Goal: Transaction & Acquisition: Purchase product/service

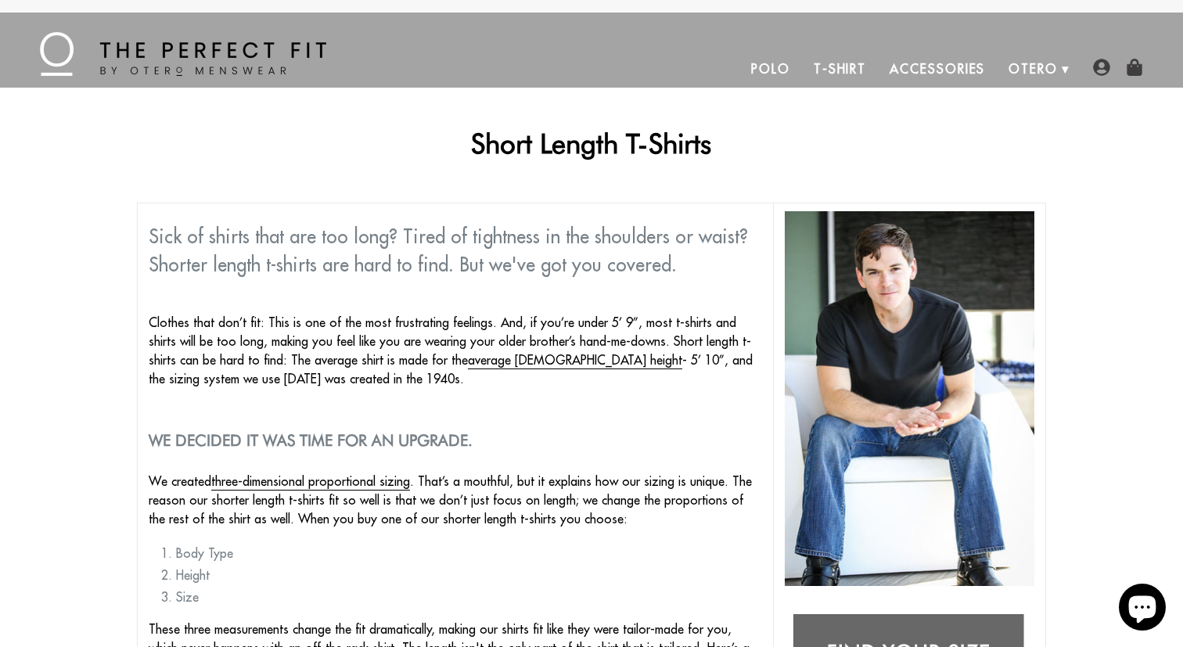
click at [834, 73] on link "T-Shirt" at bounding box center [840, 69] width 76 height 38
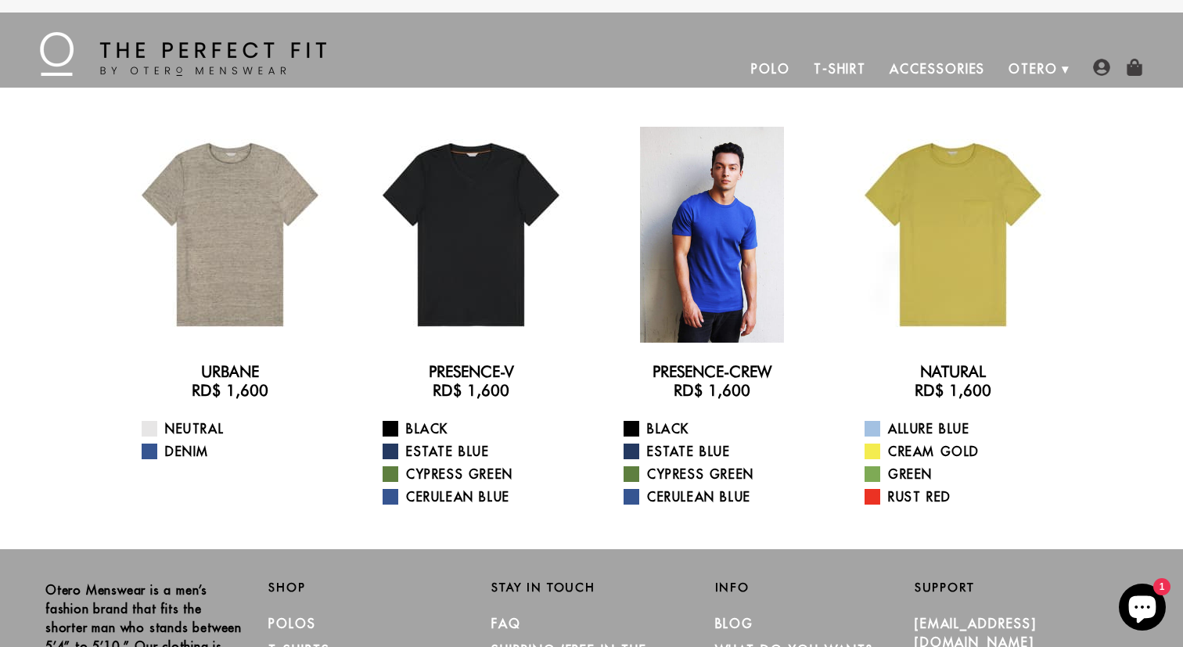
click at [716, 217] on div at bounding box center [712, 235] width 216 height 216
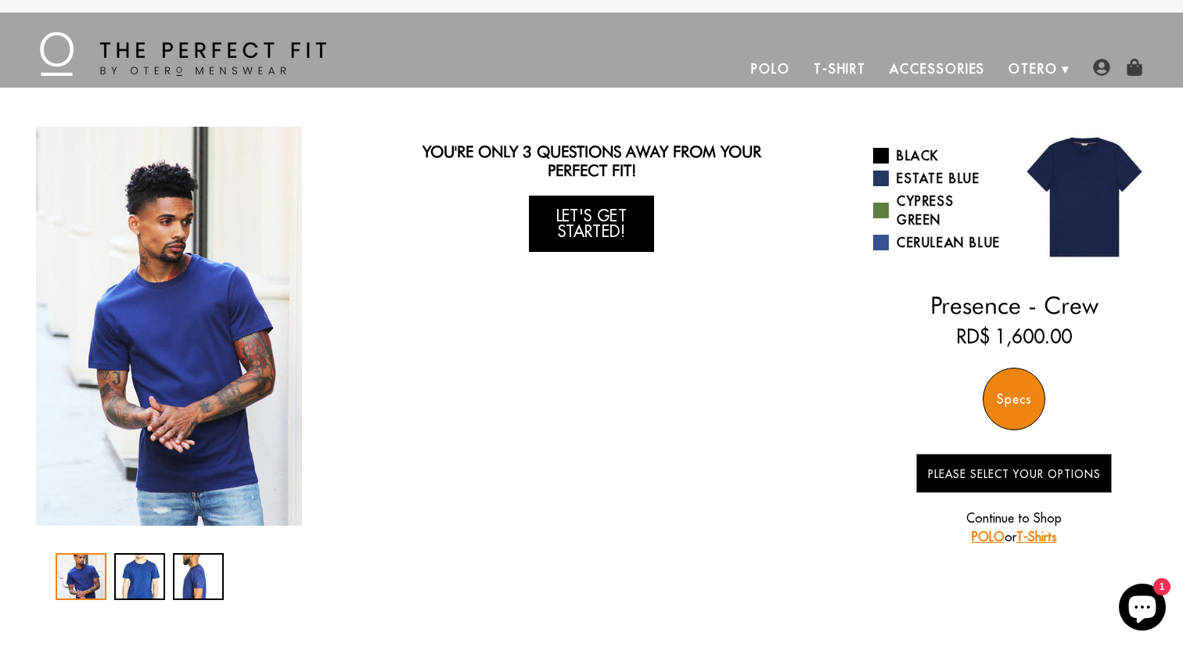
click at [595, 232] on link "Let's Get Started!" at bounding box center [591, 224] width 125 height 56
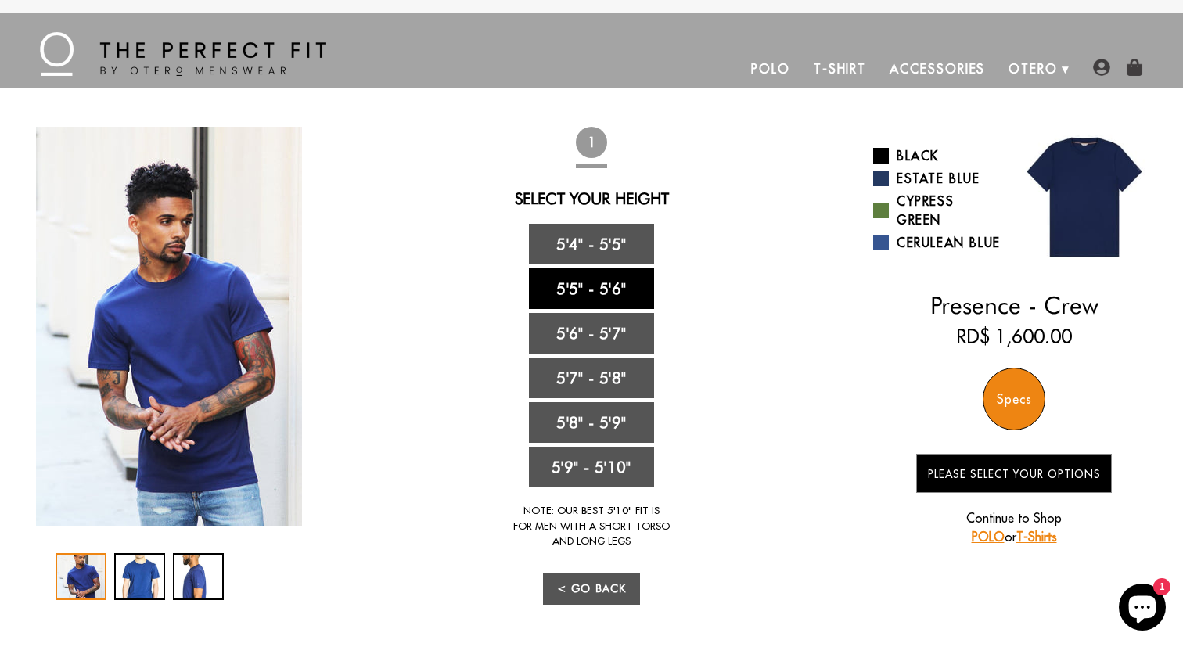
click at [606, 289] on link "5'5" - 5'6"" at bounding box center [591, 288] width 125 height 41
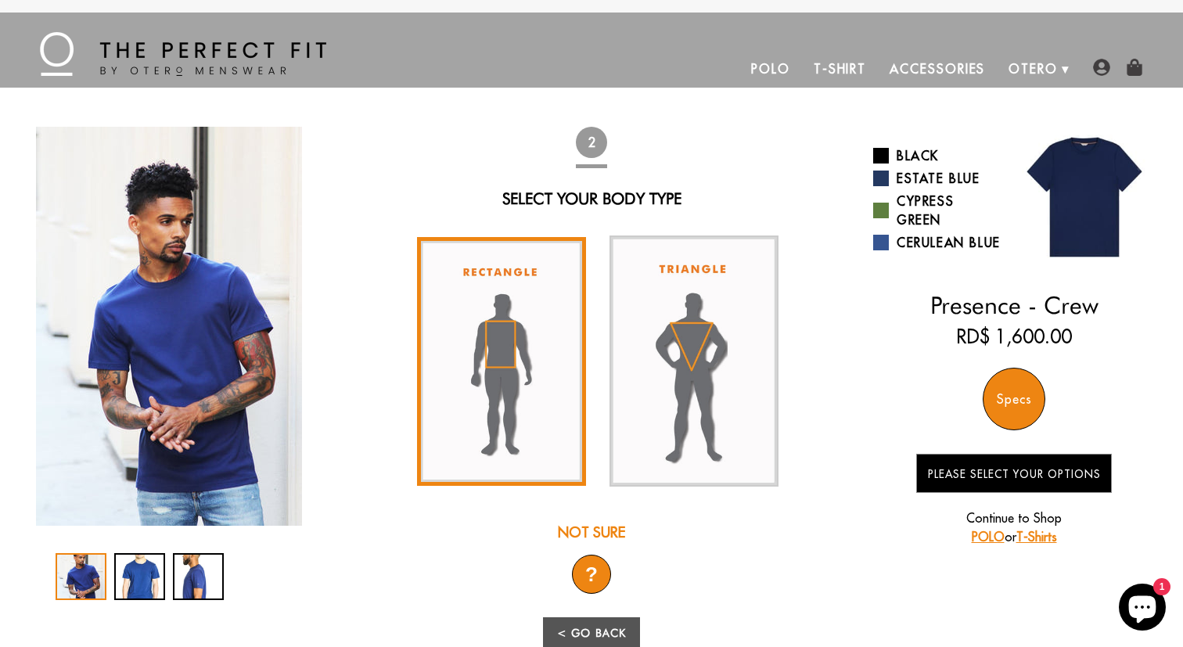
click at [466, 343] on img at bounding box center [501, 361] width 169 height 249
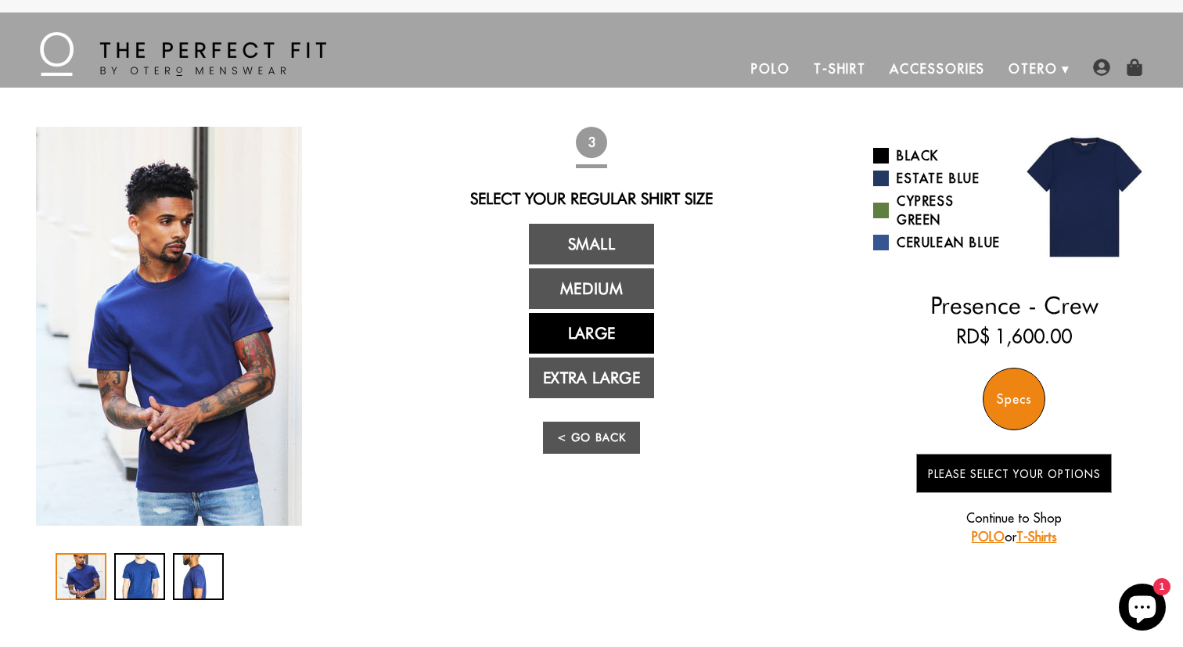
click at [613, 346] on link "Large" at bounding box center [591, 333] width 125 height 41
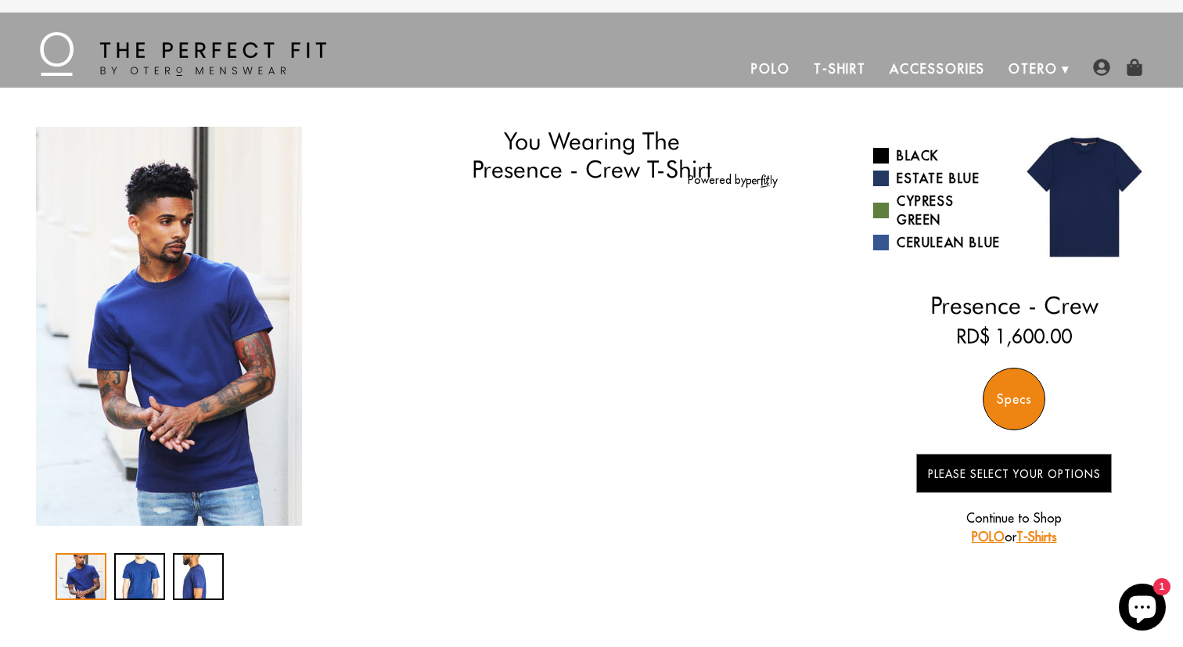
select select "55-56"
select select "L"
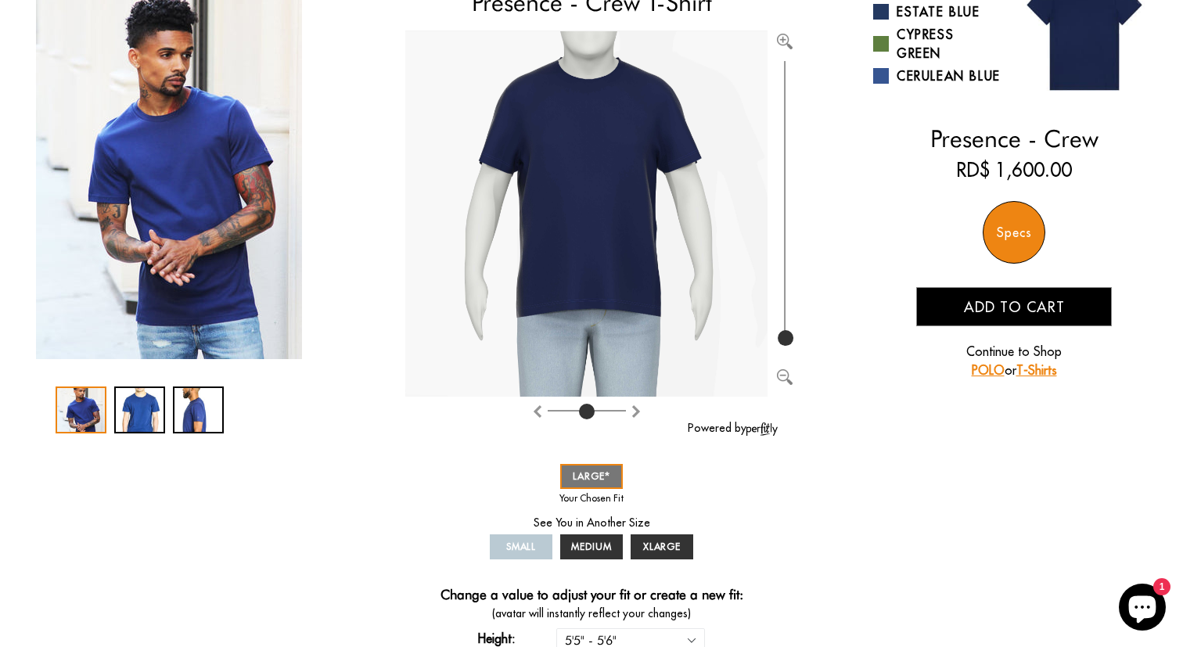
scroll to position [167, 0]
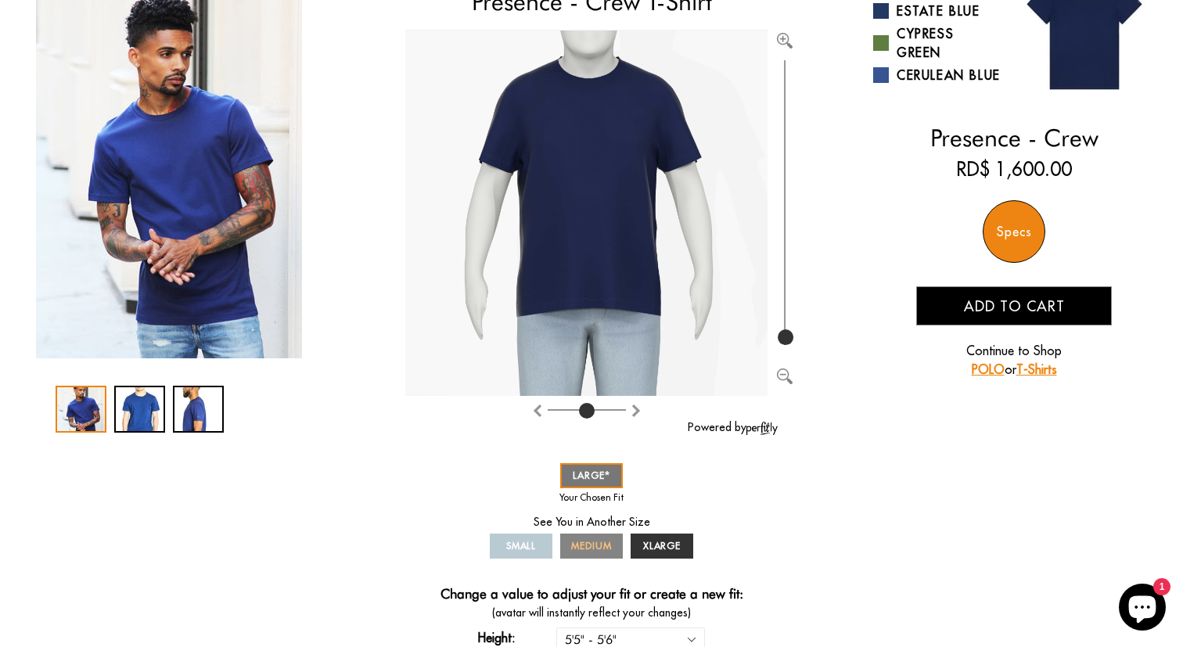
click at [596, 542] on span "MEDIUM" at bounding box center [591, 546] width 41 height 12
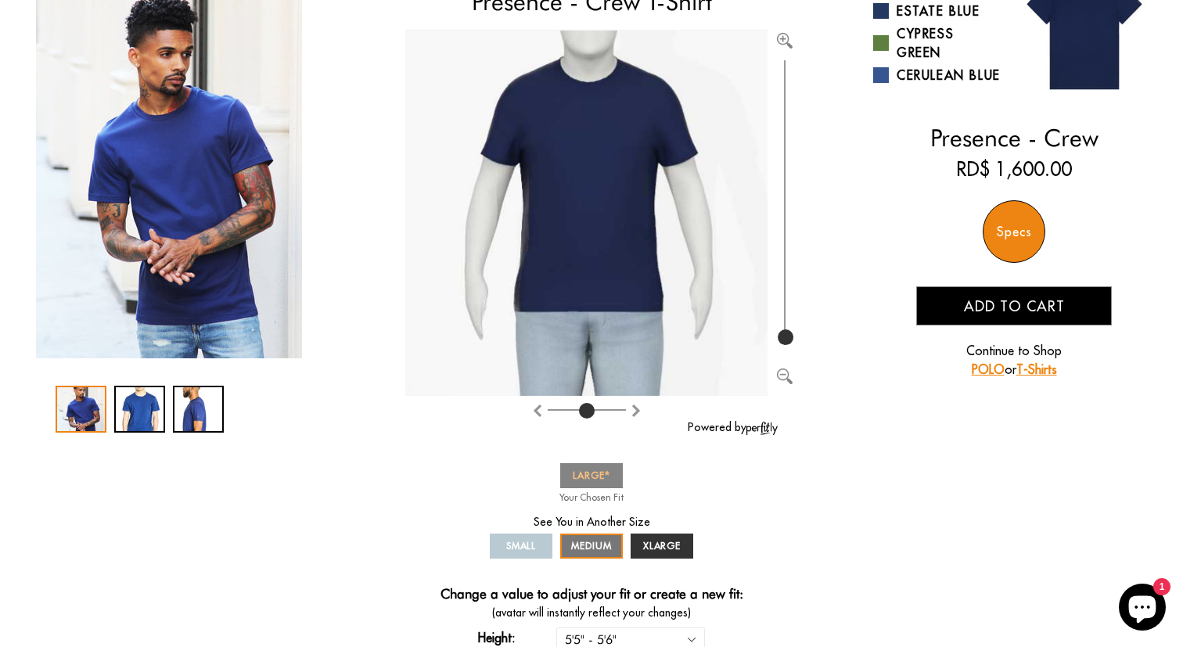
click at [592, 464] on link "LARGE" at bounding box center [591, 475] width 63 height 25
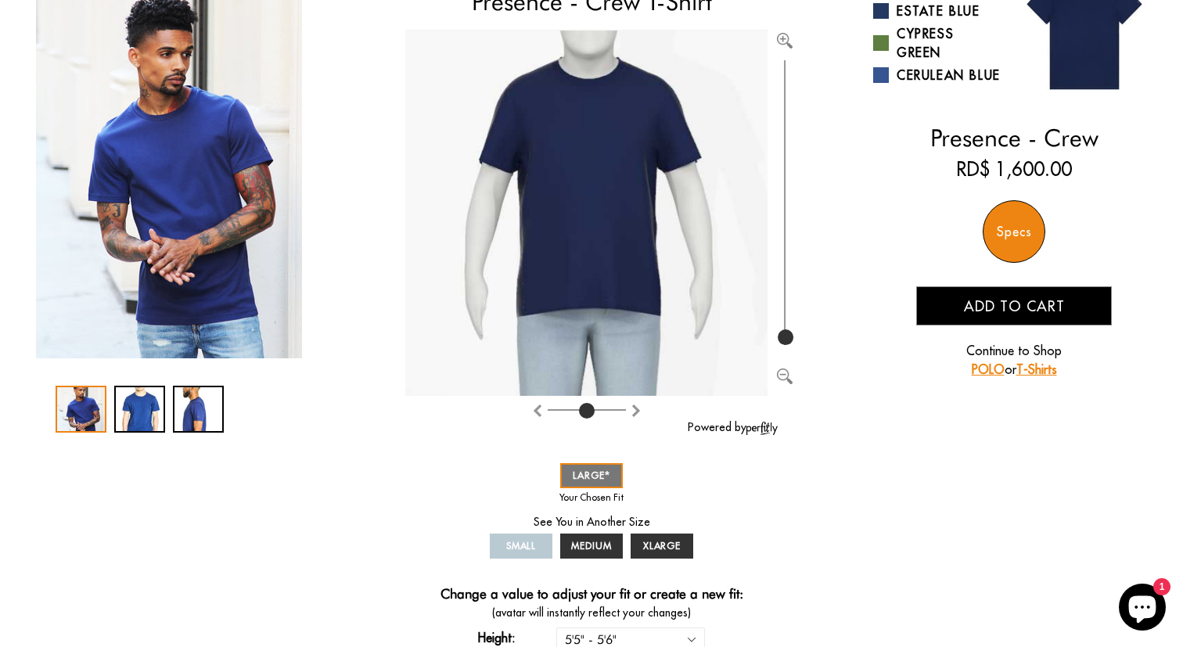
click at [534, 546] on span "SMALL" at bounding box center [521, 546] width 31 height 12
click at [592, 550] on span "MEDIUM" at bounding box center [591, 546] width 41 height 12
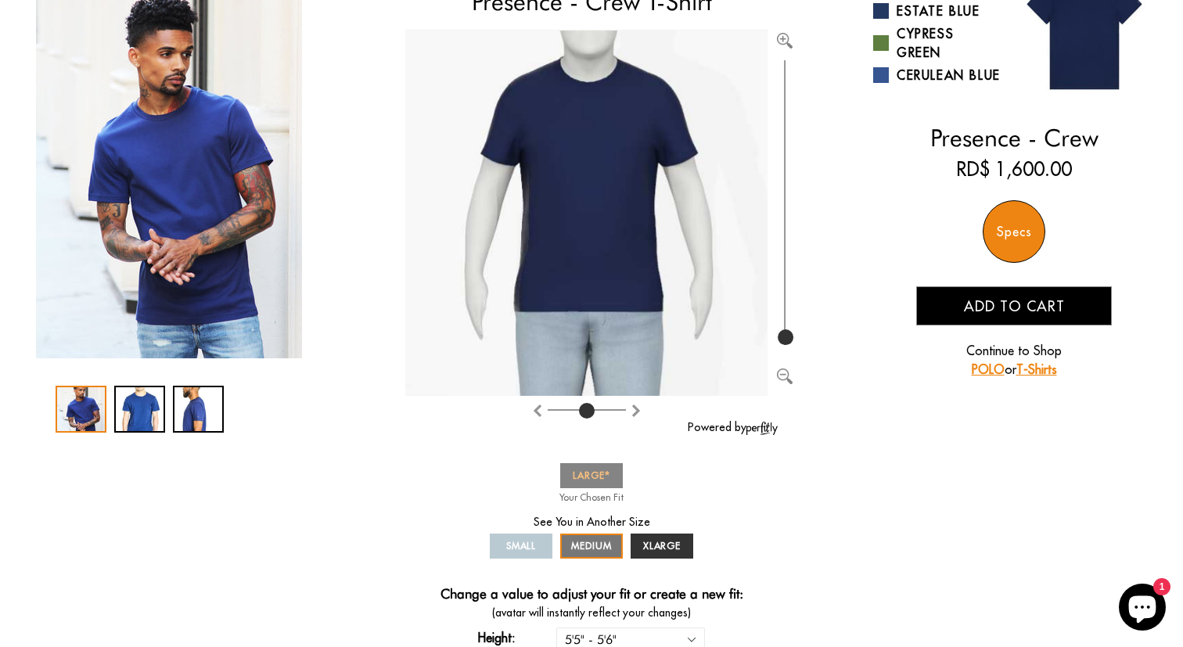
click at [592, 474] on span "LARGE" at bounding box center [592, 476] width 38 height 12
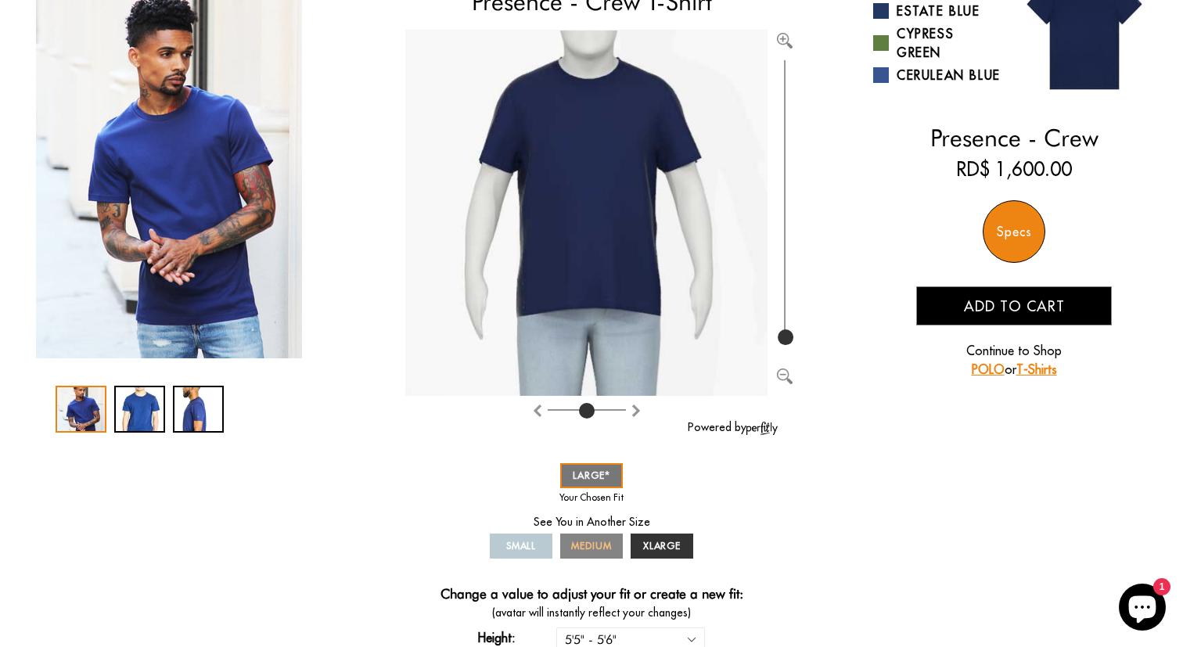
click at [598, 551] on span "MEDIUM" at bounding box center [591, 546] width 41 height 12
